Goal: Information Seeking & Learning: Check status

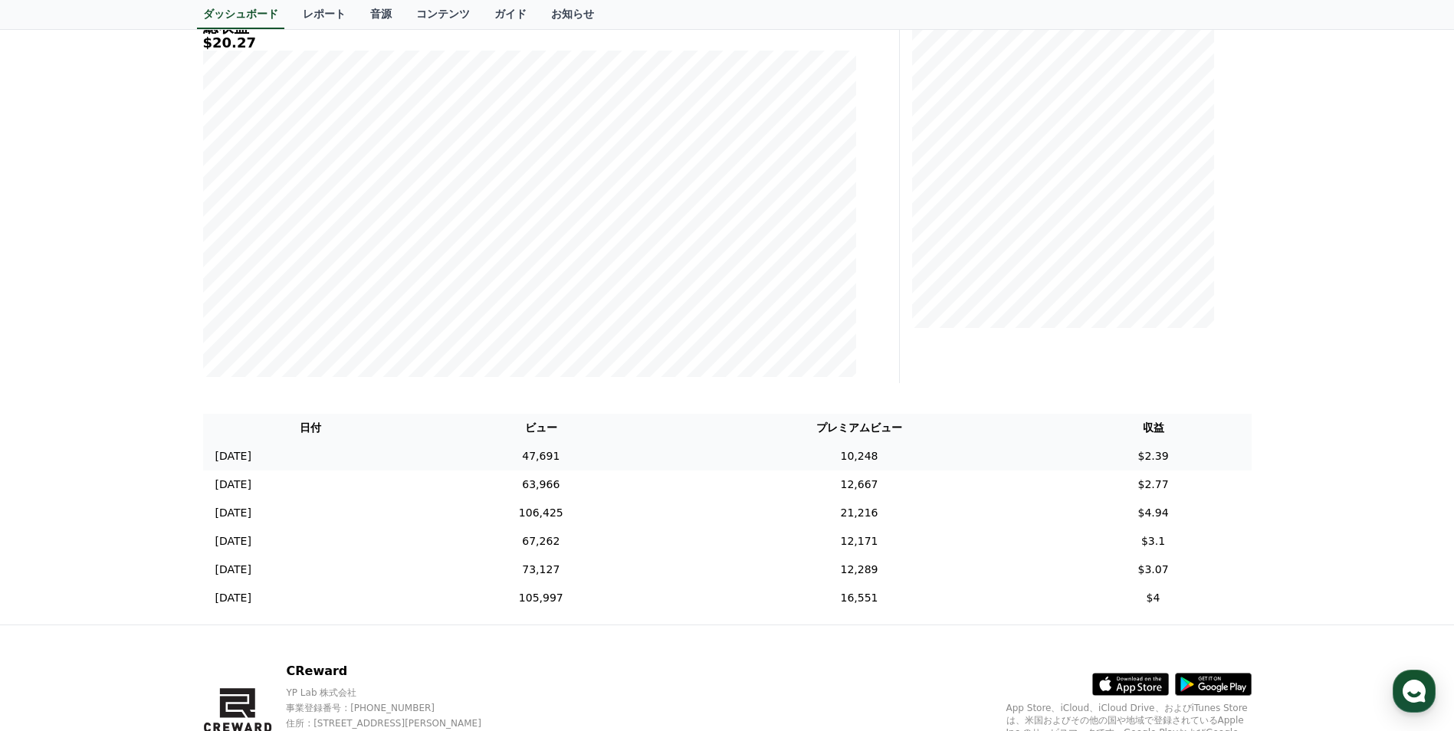
scroll to position [230, 0]
click at [578, 487] on td "63,966" at bounding box center [541, 483] width 245 height 28
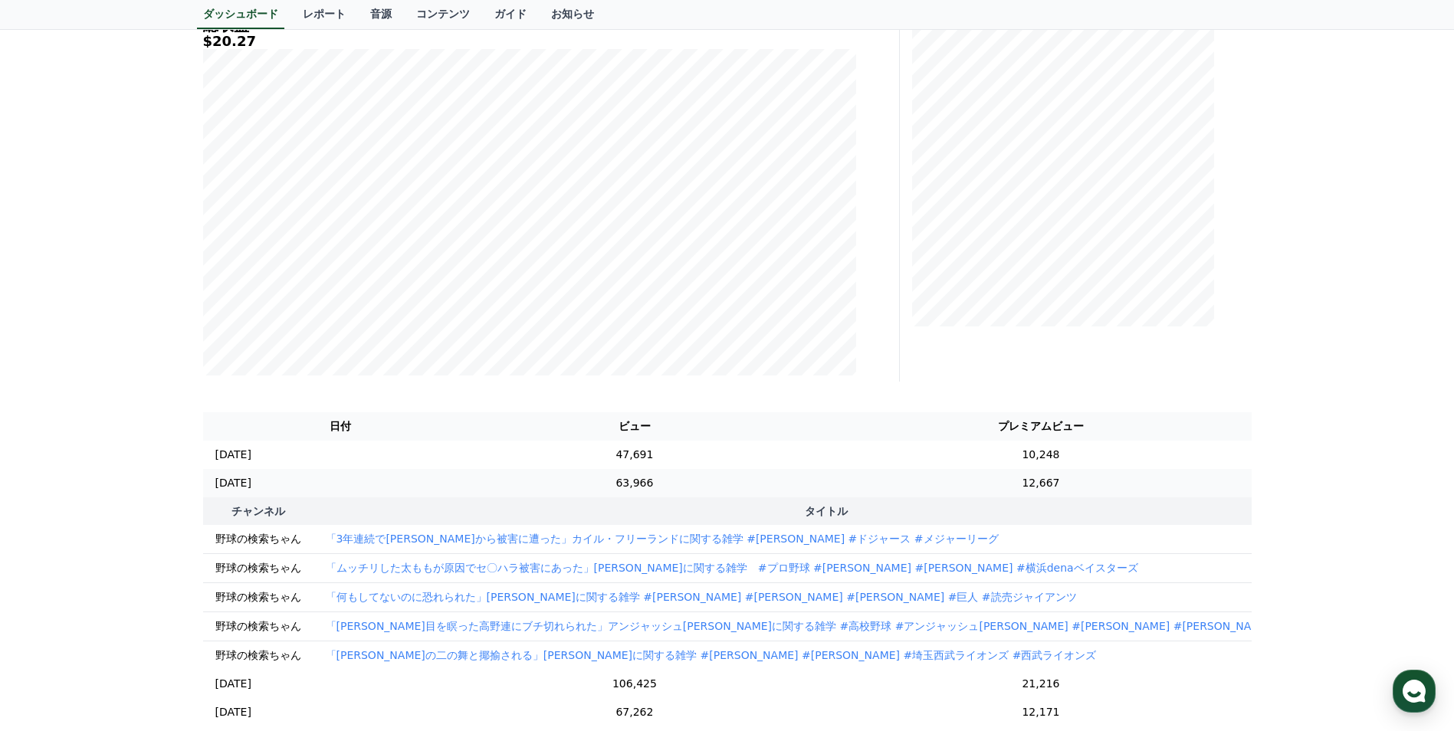
click at [578, 487] on td "63,966" at bounding box center [634, 483] width 312 height 28
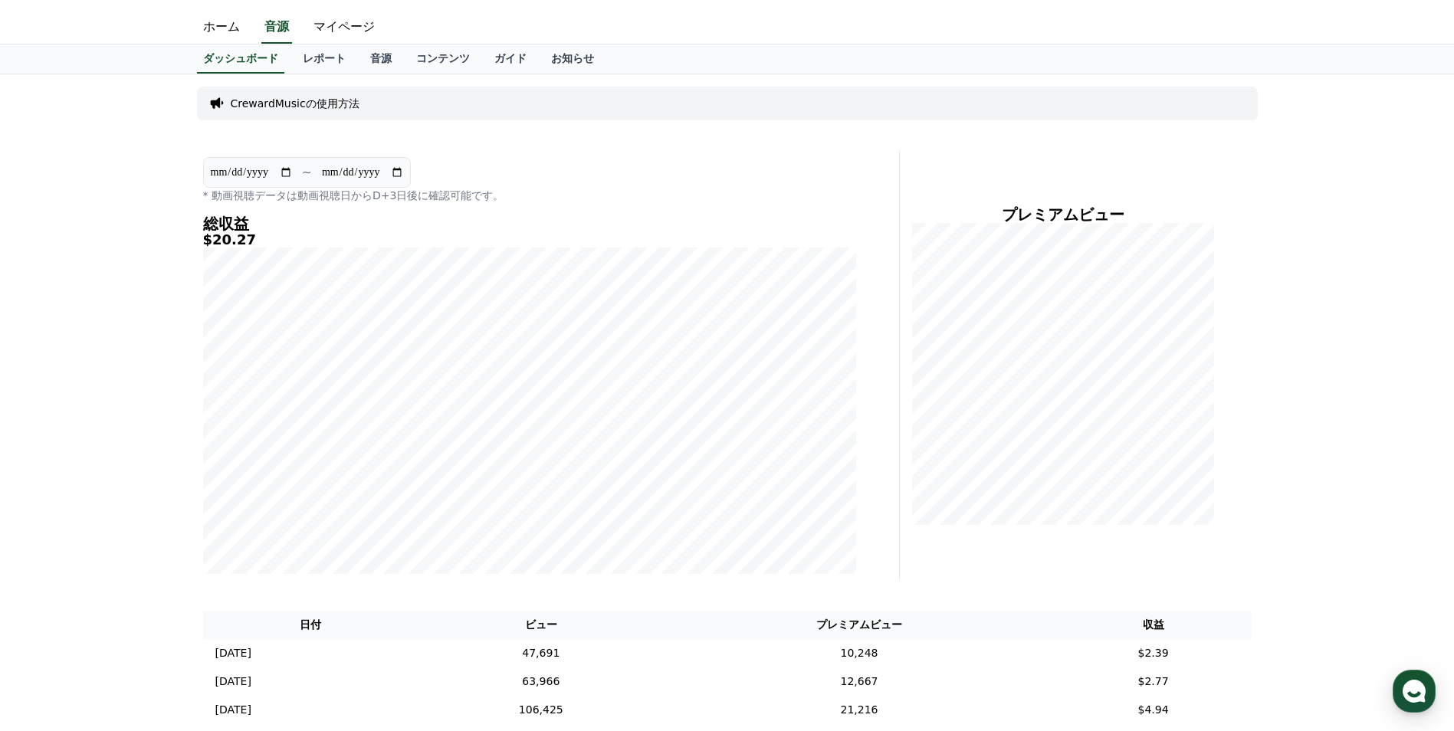
scroll to position [0, 0]
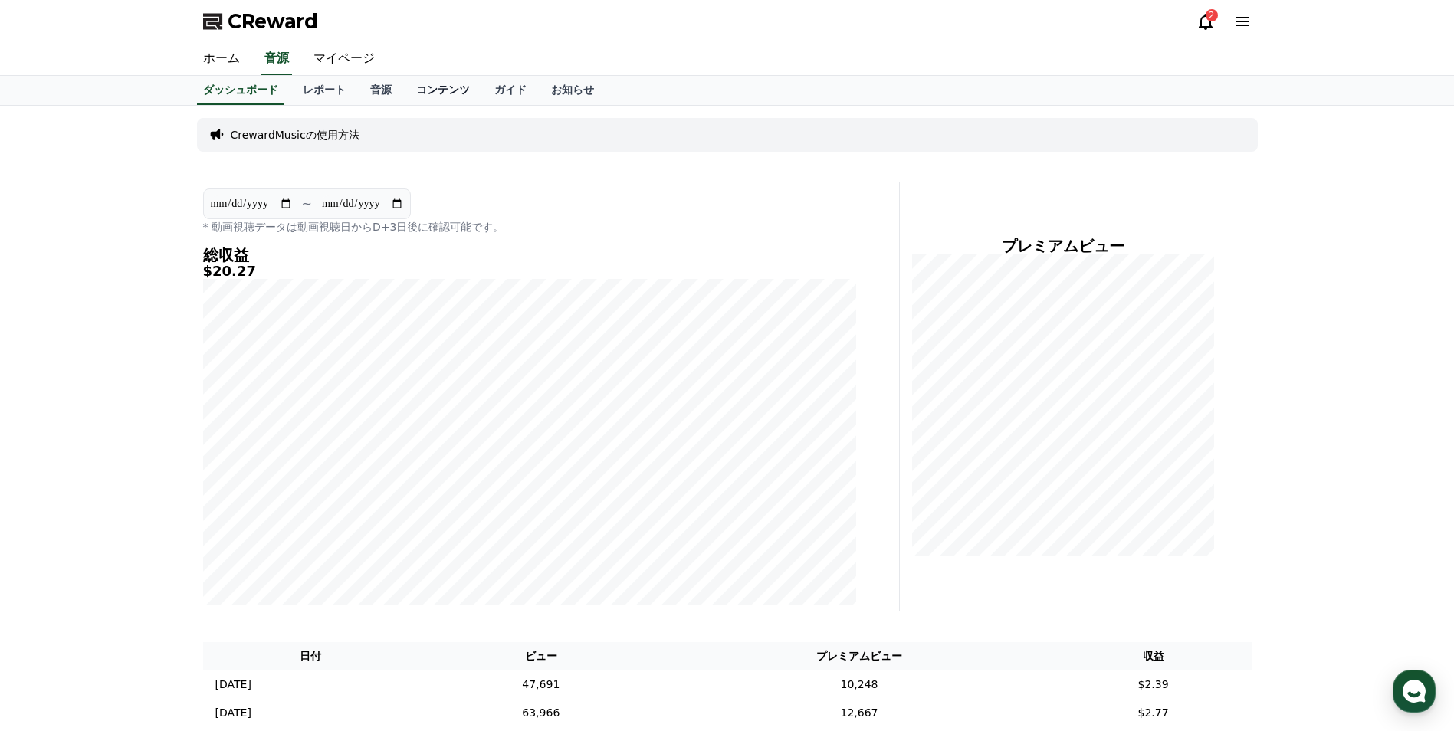
click at [404, 87] on link "コンテンツ" at bounding box center [443, 90] width 78 height 29
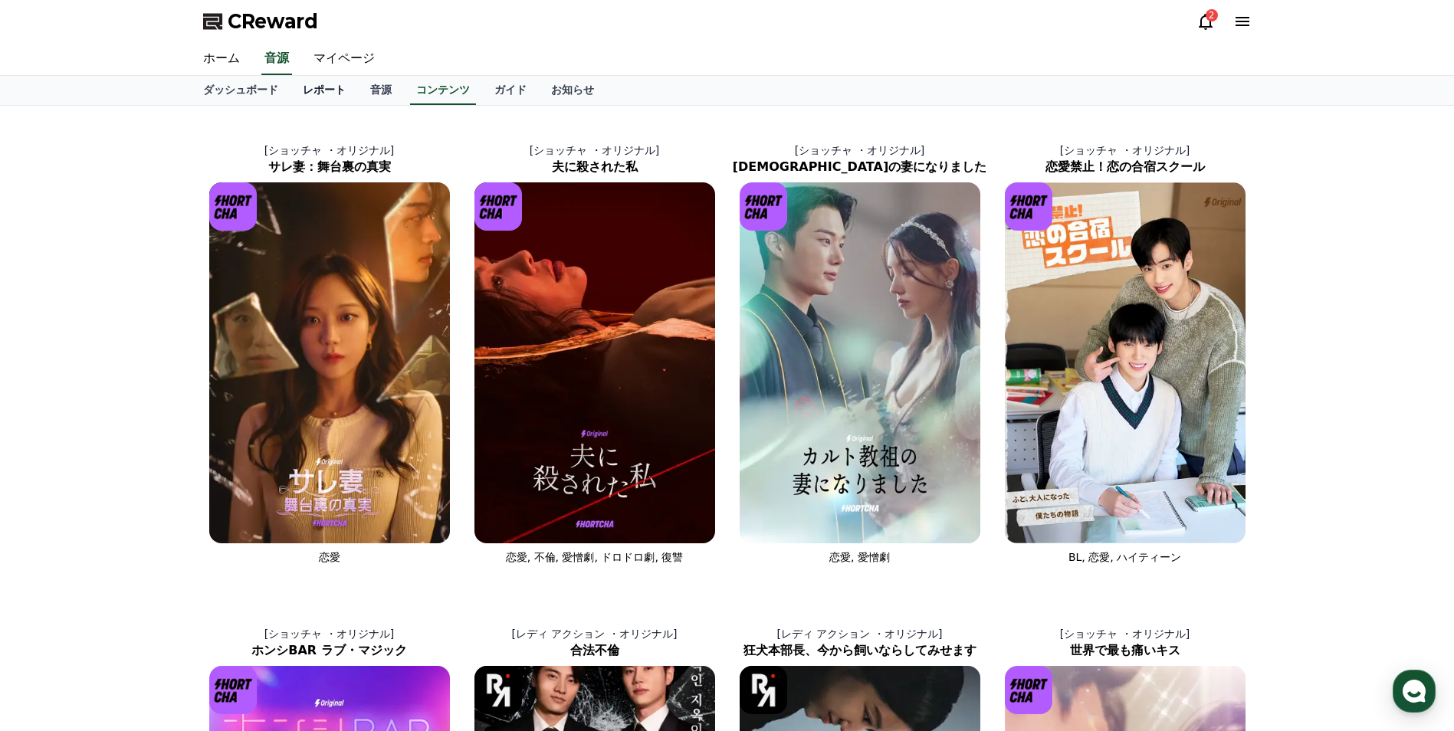
click at [301, 91] on link "レポート" at bounding box center [324, 90] width 67 height 29
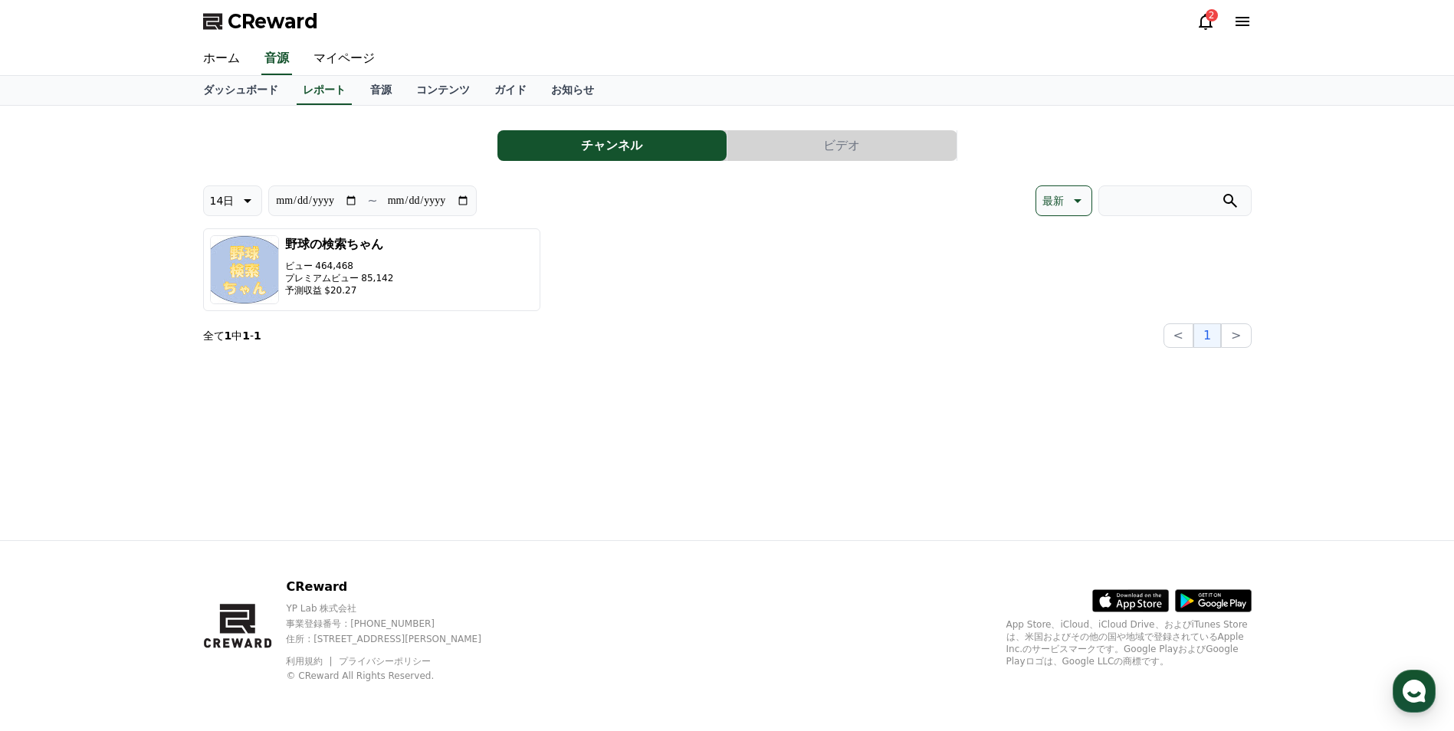
click at [862, 137] on button "ビデオ" at bounding box center [841, 145] width 229 height 31
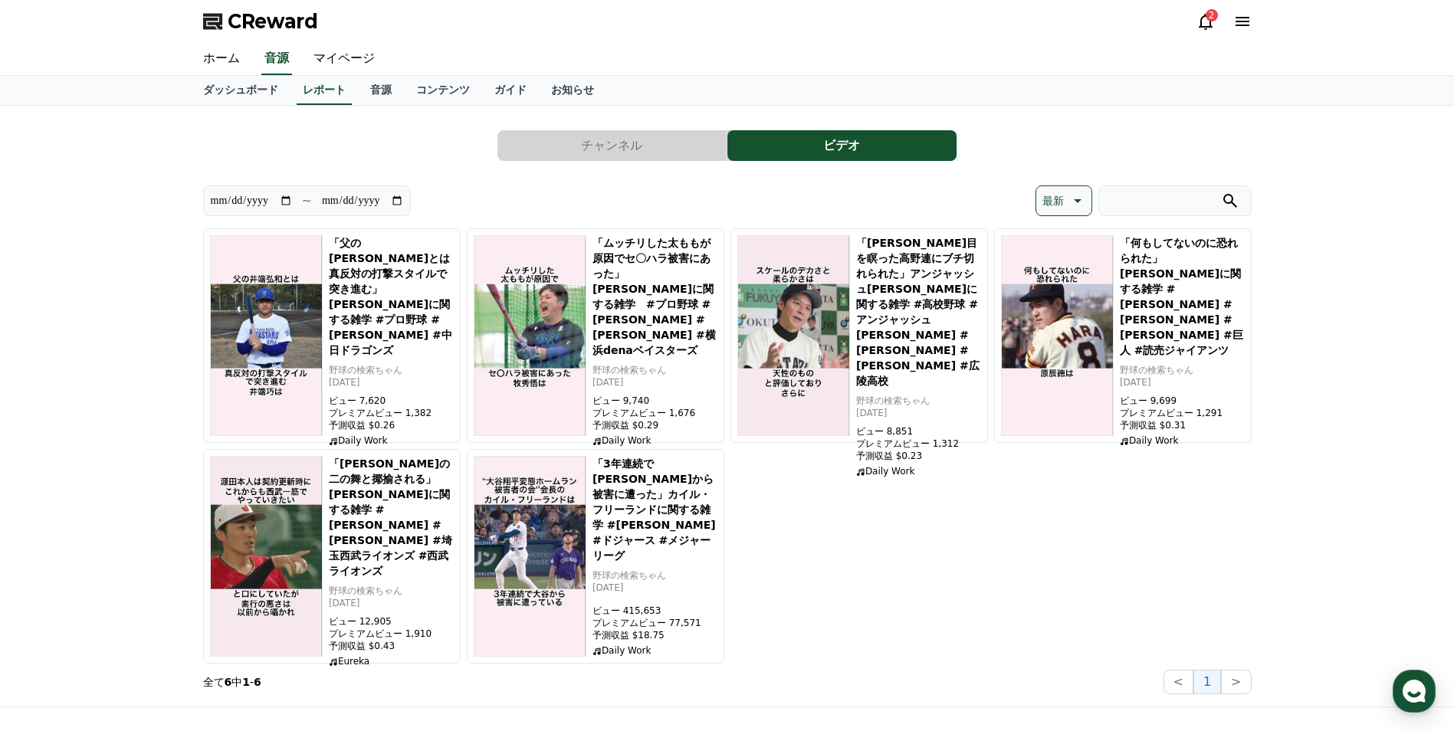
click at [1215, 21] on div "2" at bounding box center [1224, 21] width 55 height 18
click at [1207, 21] on icon at bounding box center [1206, 21] width 18 height 18
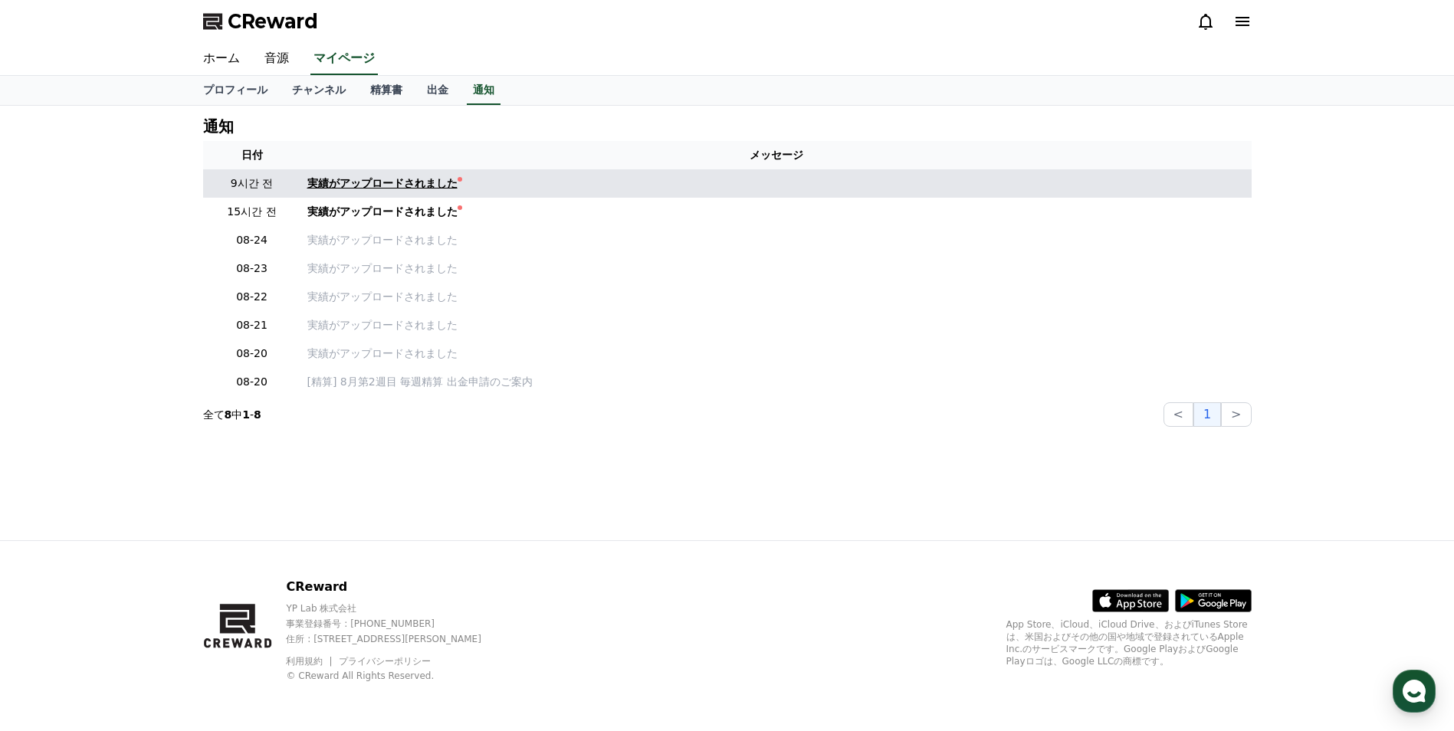
click at [317, 183] on div "実績がアップロードされました" at bounding box center [382, 184] width 150 height 16
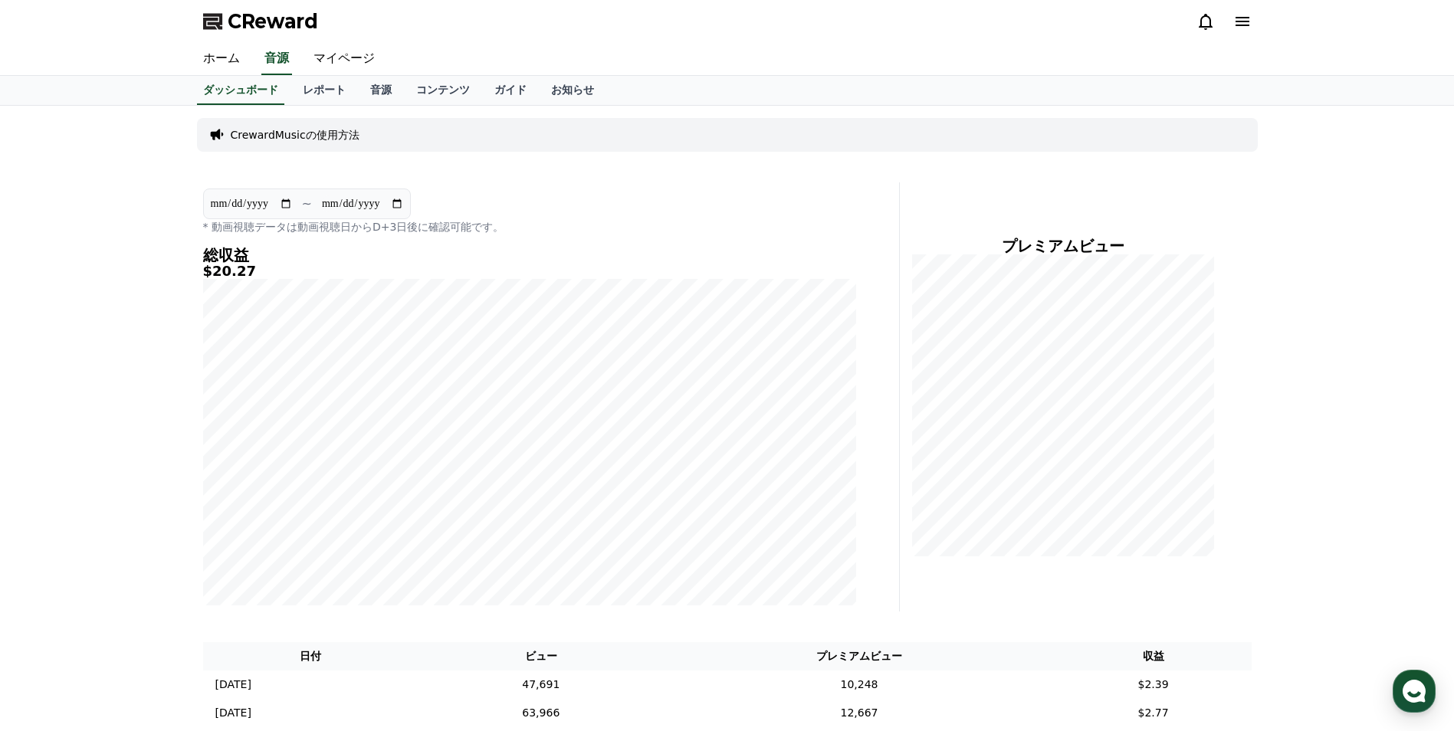
click at [264, 22] on span "CReward" at bounding box center [273, 21] width 90 height 25
